Goal: Register for event/course

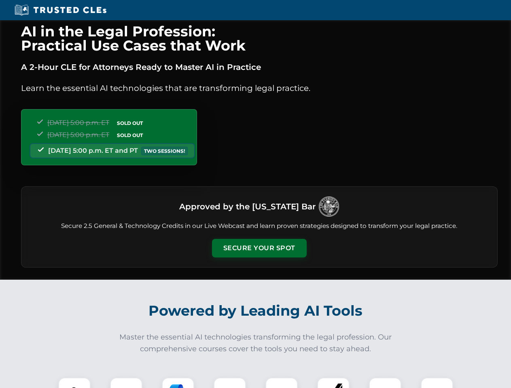
click at [259, 248] on button "Secure Your Spot" at bounding box center [259, 248] width 95 height 19
click at [74, 383] on img at bounding box center [74, 393] width 23 height 23
click at [126, 383] on div at bounding box center [126, 394] width 32 height 32
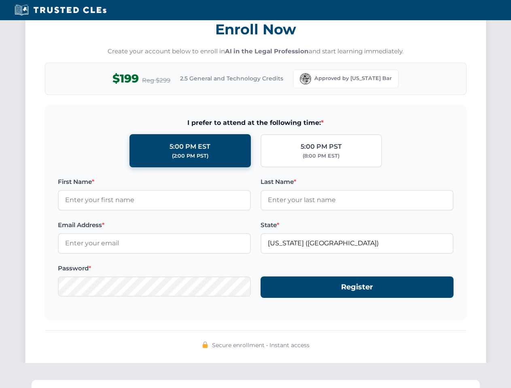
scroll to position [794, 0]
